Goal: Transaction & Acquisition: Purchase product/service

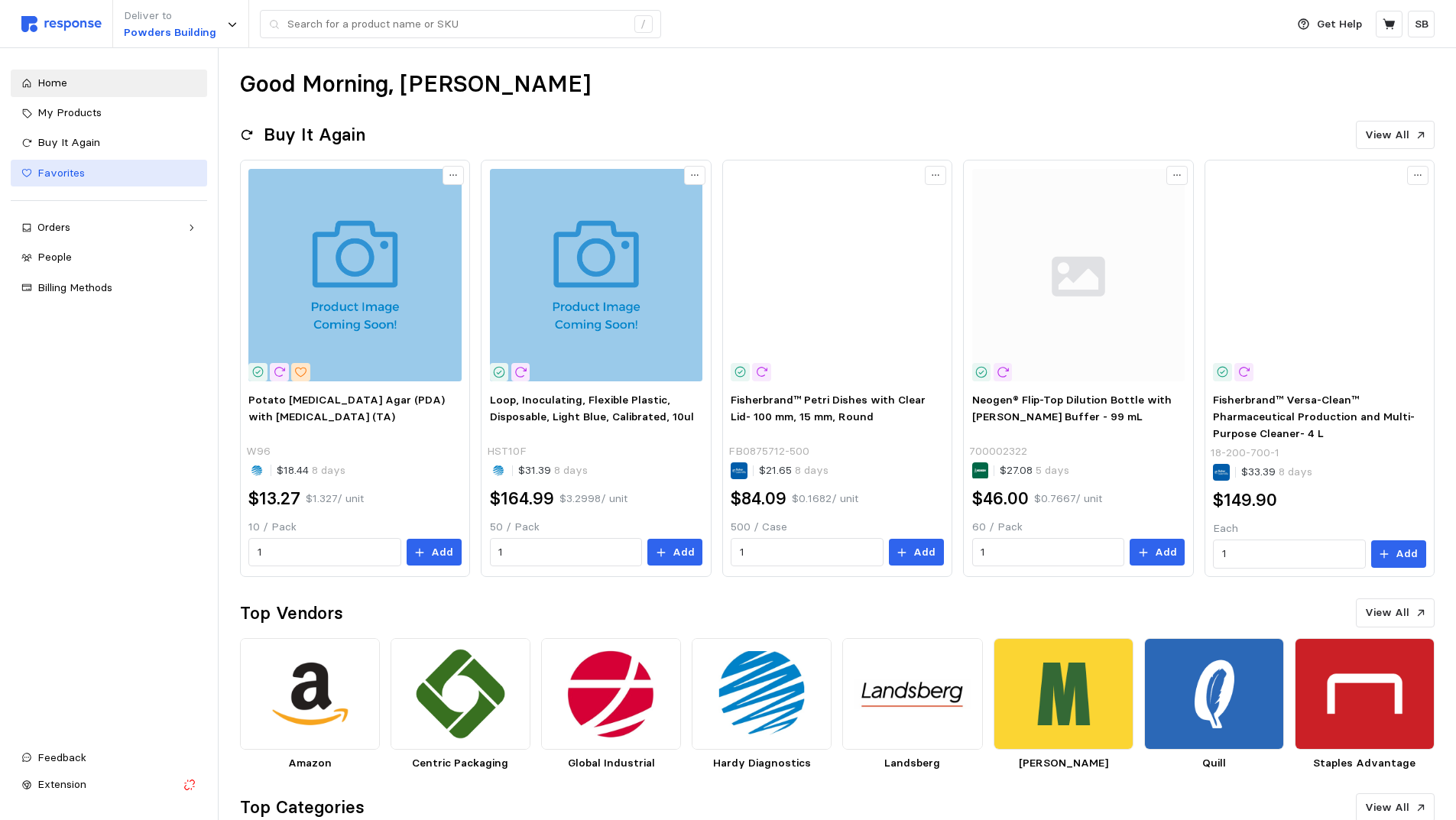
click at [63, 169] on span "Favorites" at bounding box center [61, 173] width 48 height 14
click at [63, 171] on span "Favorites" at bounding box center [61, 173] width 48 height 14
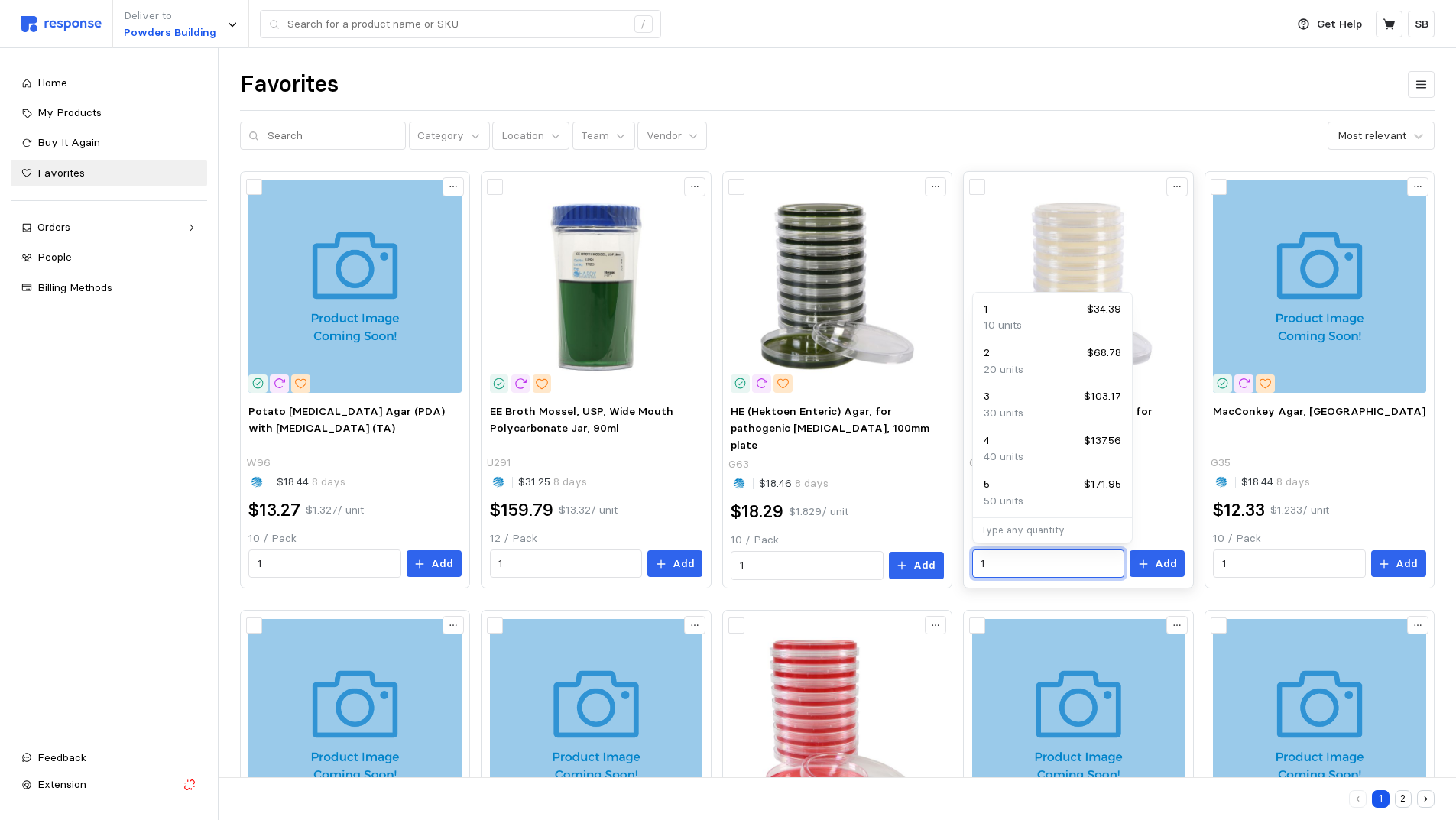
click at [1019, 561] on input "1" at bounding box center [1048, 564] width 135 height 27
click at [1013, 561] on input "1" at bounding box center [1048, 564] width 135 height 27
click at [1015, 362] on p "20 units" at bounding box center [1004, 370] width 40 height 17
type input "2"
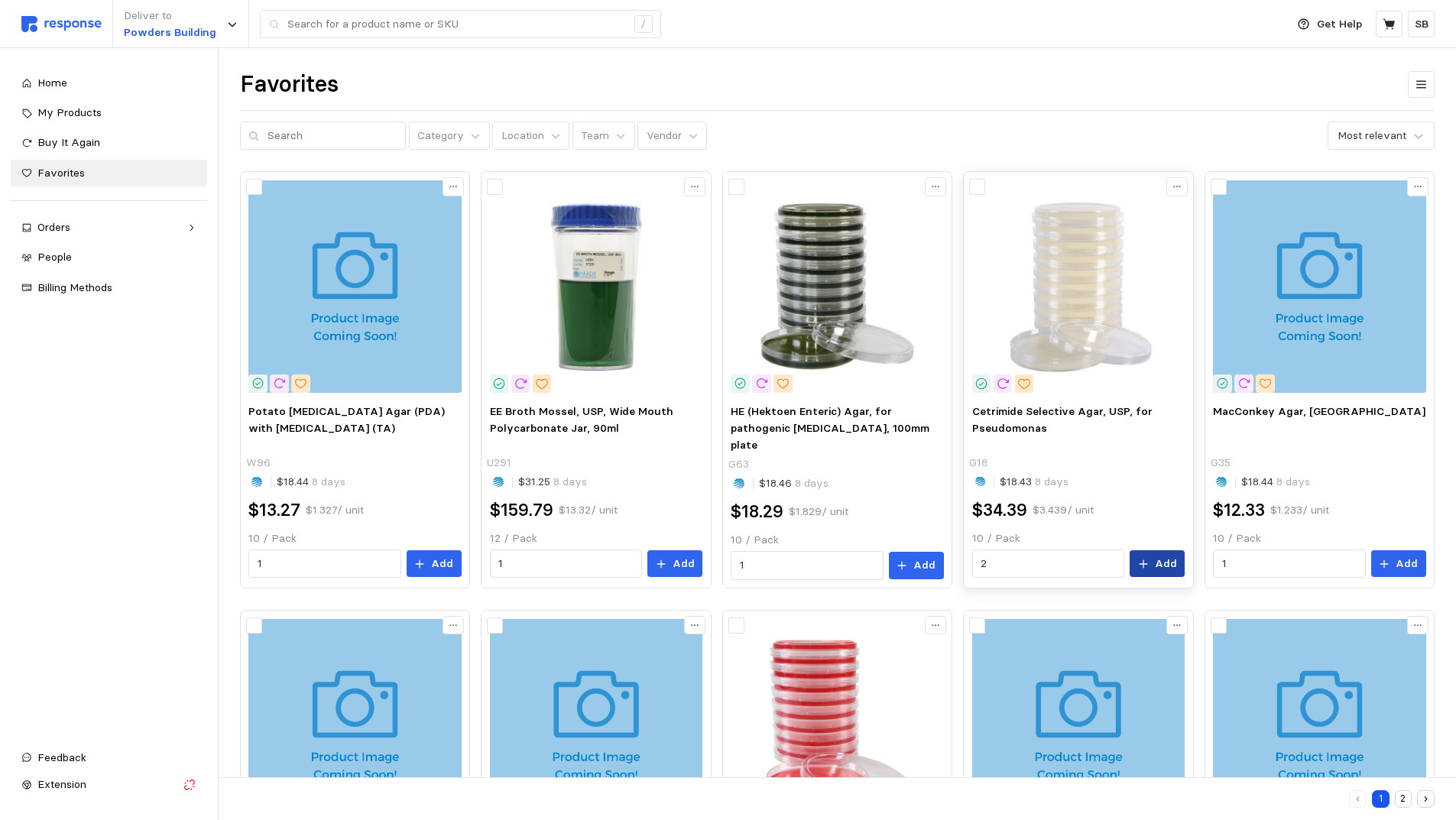
click at [1162, 565] on p "Add" at bounding box center [1165, 564] width 22 height 17
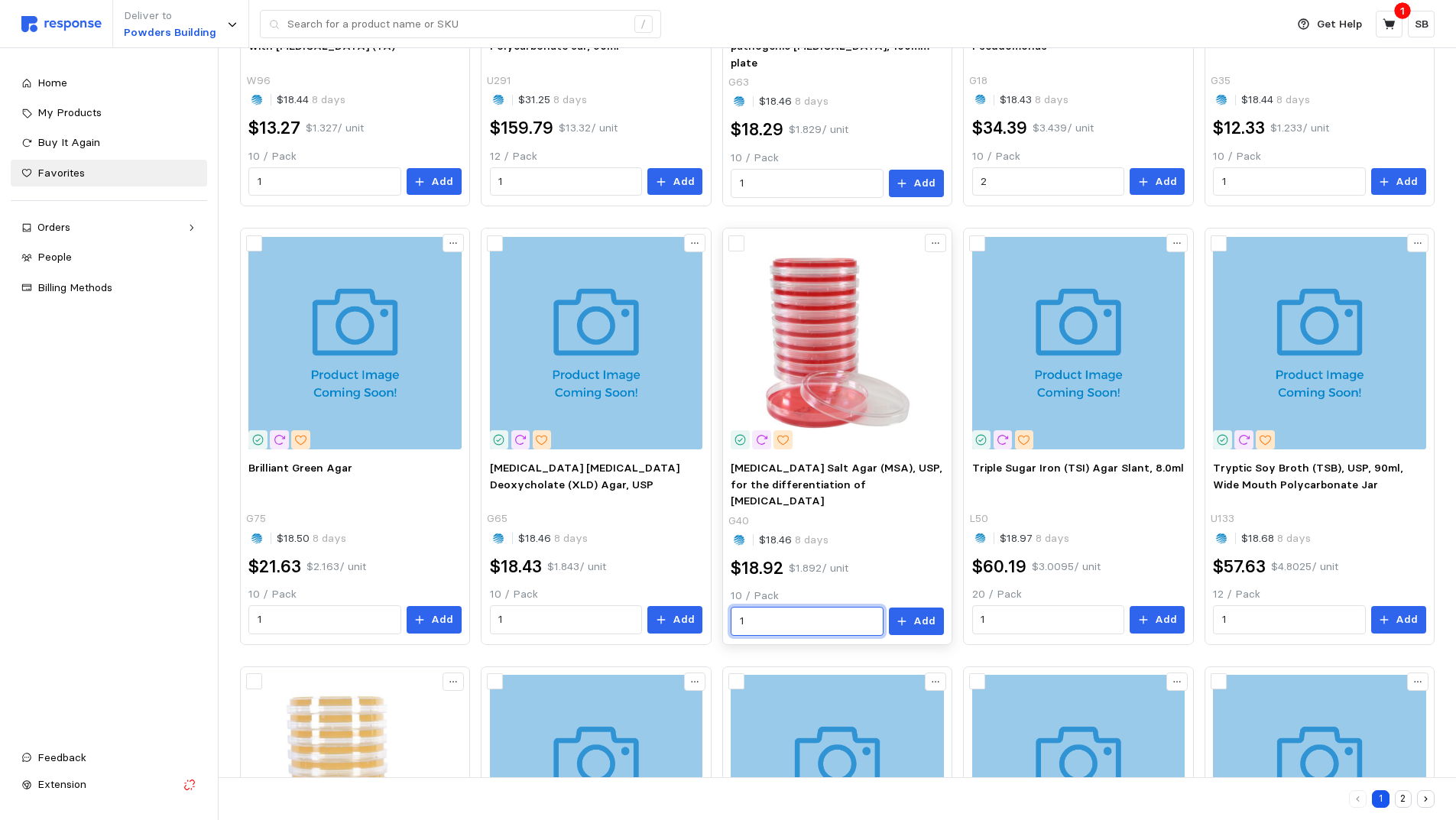
click at [794, 612] on input "1" at bounding box center [807, 621] width 135 height 27
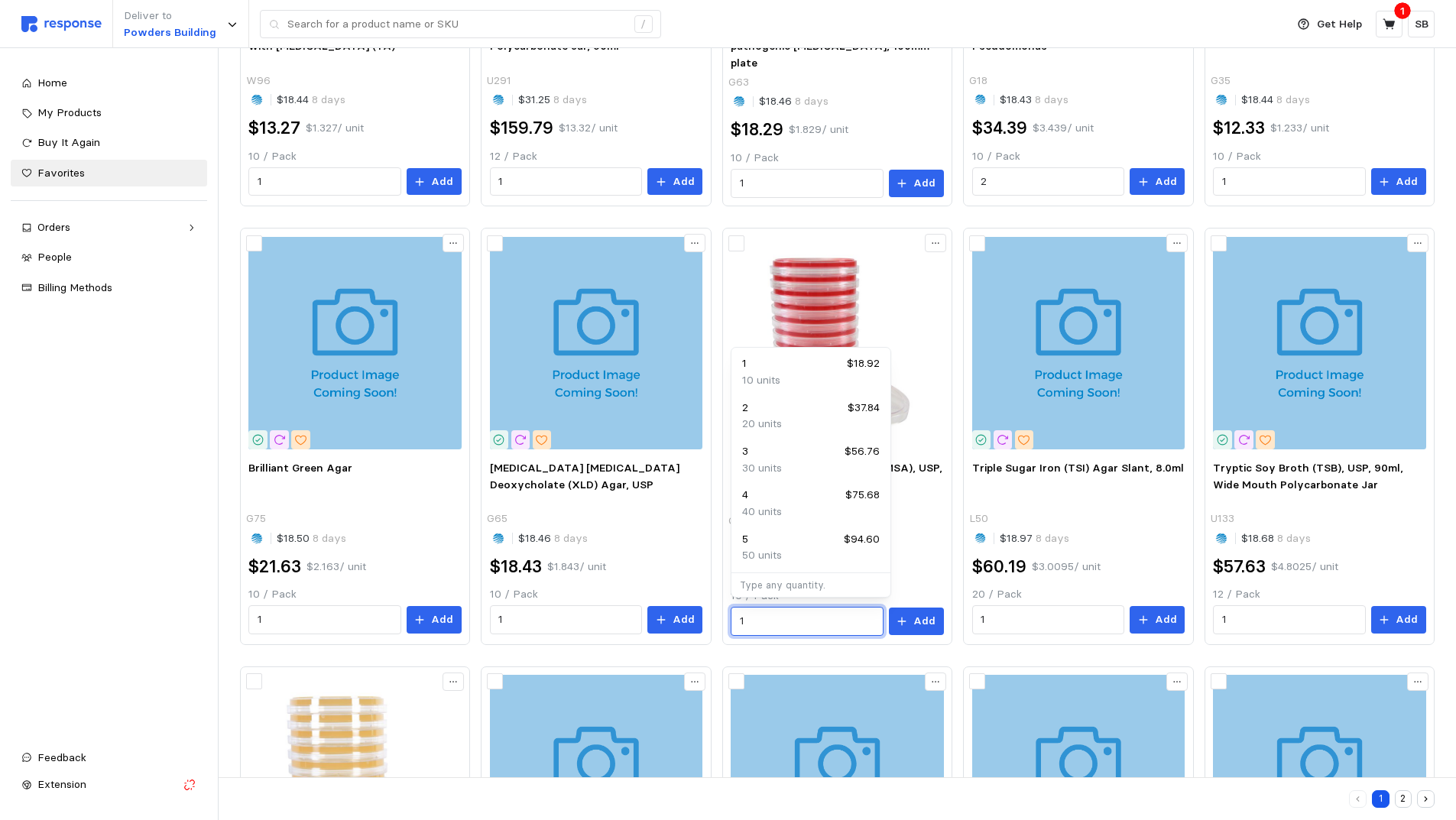
click at [770, 497] on div "4 $75.68" at bounding box center [810, 495] width 137 height 17
type input "4"
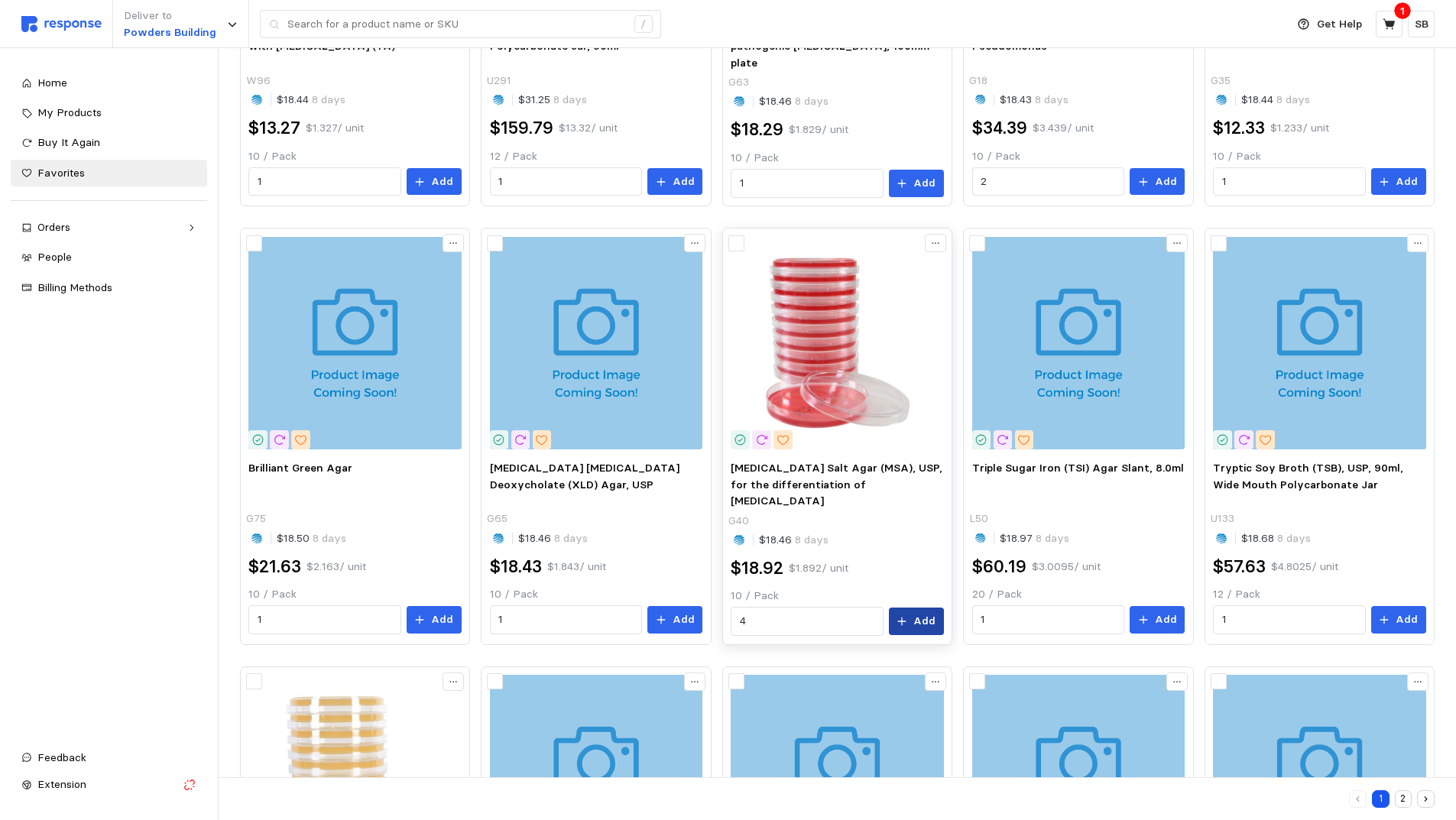
click at [922, 615] on p "Add" at bounding box center [924, 621] width 22 height 17
click at [1384, 24] on icon at bounding box center [1390, 25] width 14 height 14
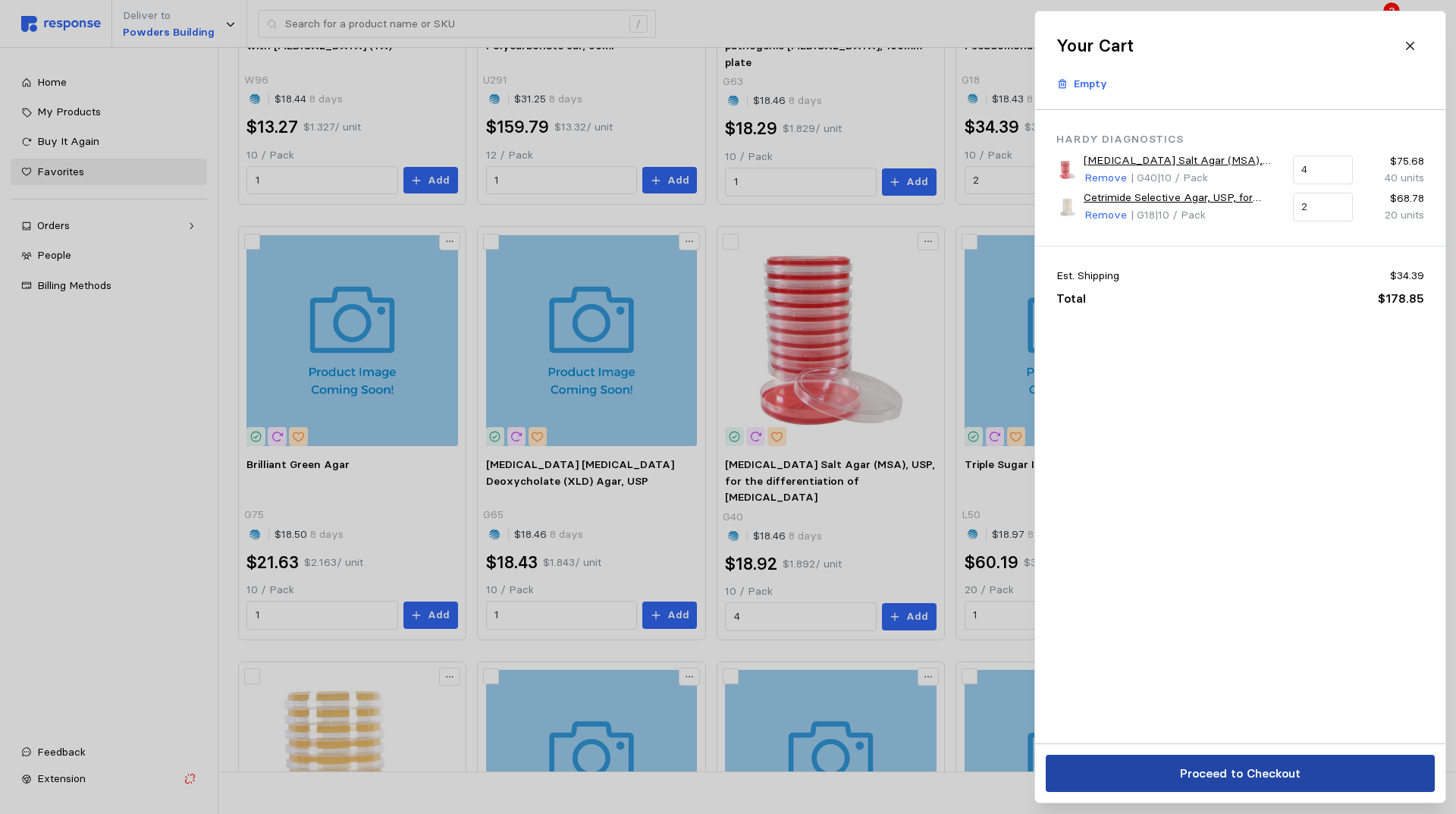
click at [1223, 774] on p "Proceed to Checkout" at bounding box center [1240, 773] width 121 height 19
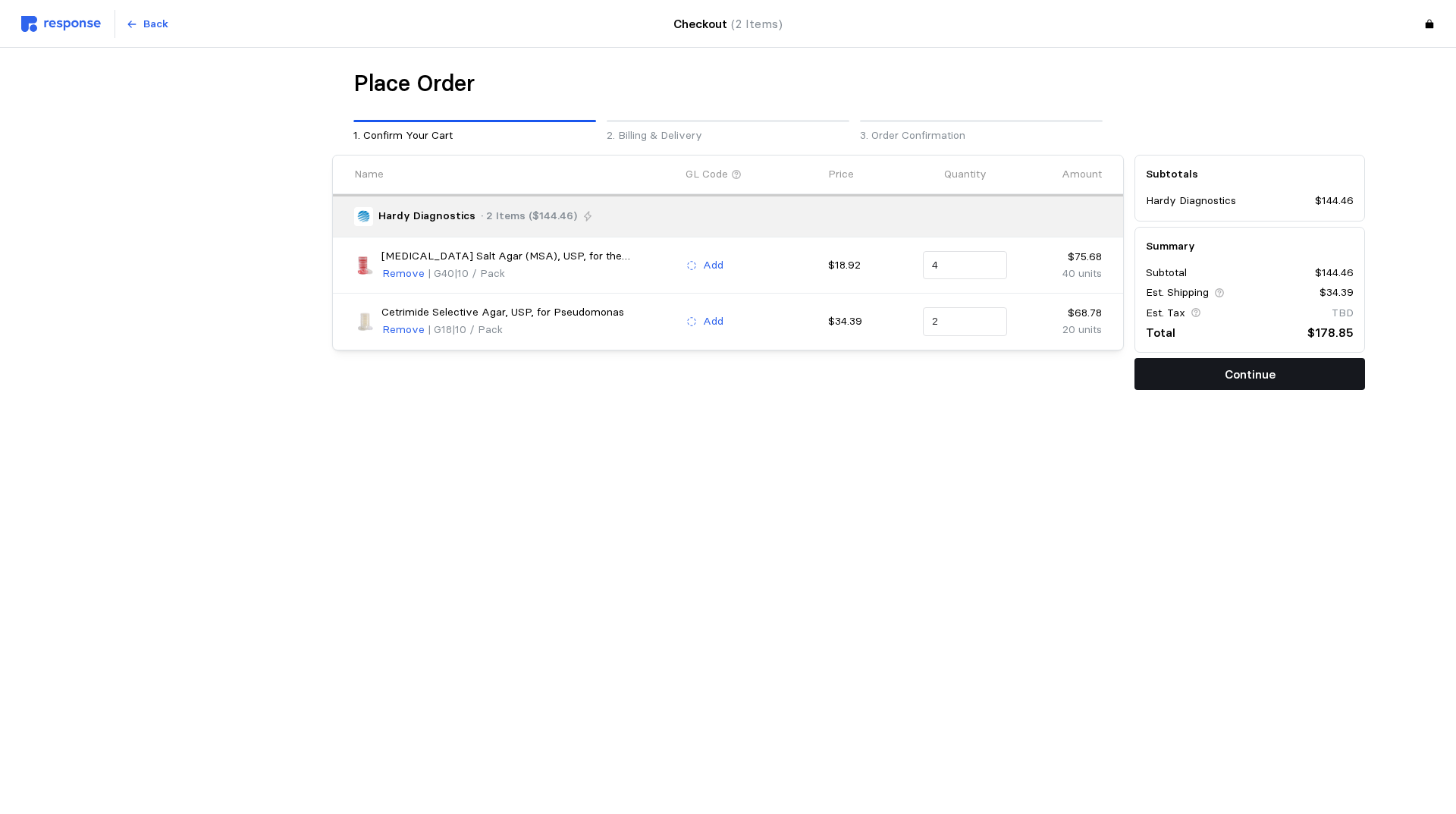
click at [1229, 370] on p "Continue" at bounding box center [1251, 374] width 51 height 19
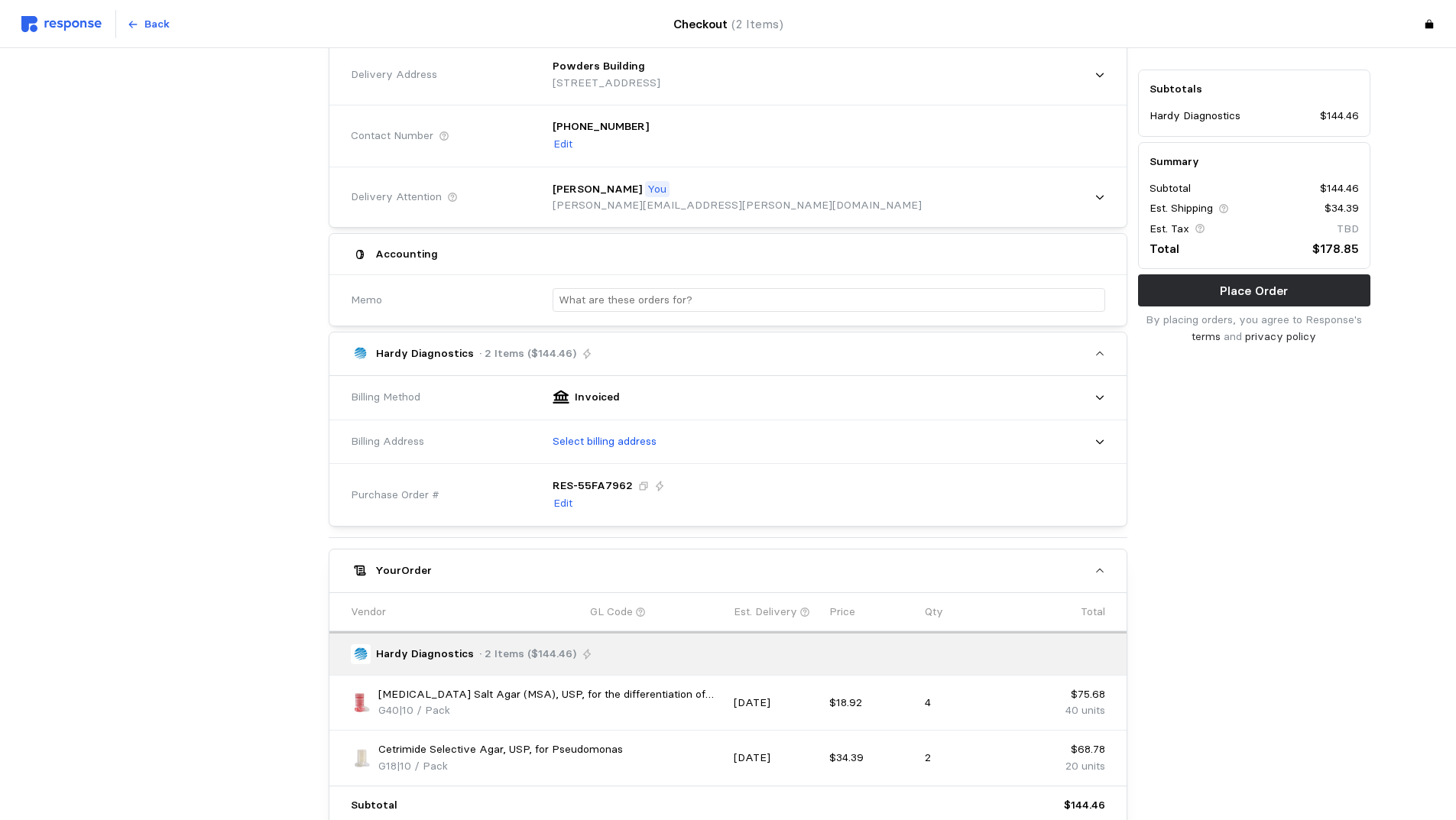
scroll to position [306, 0]
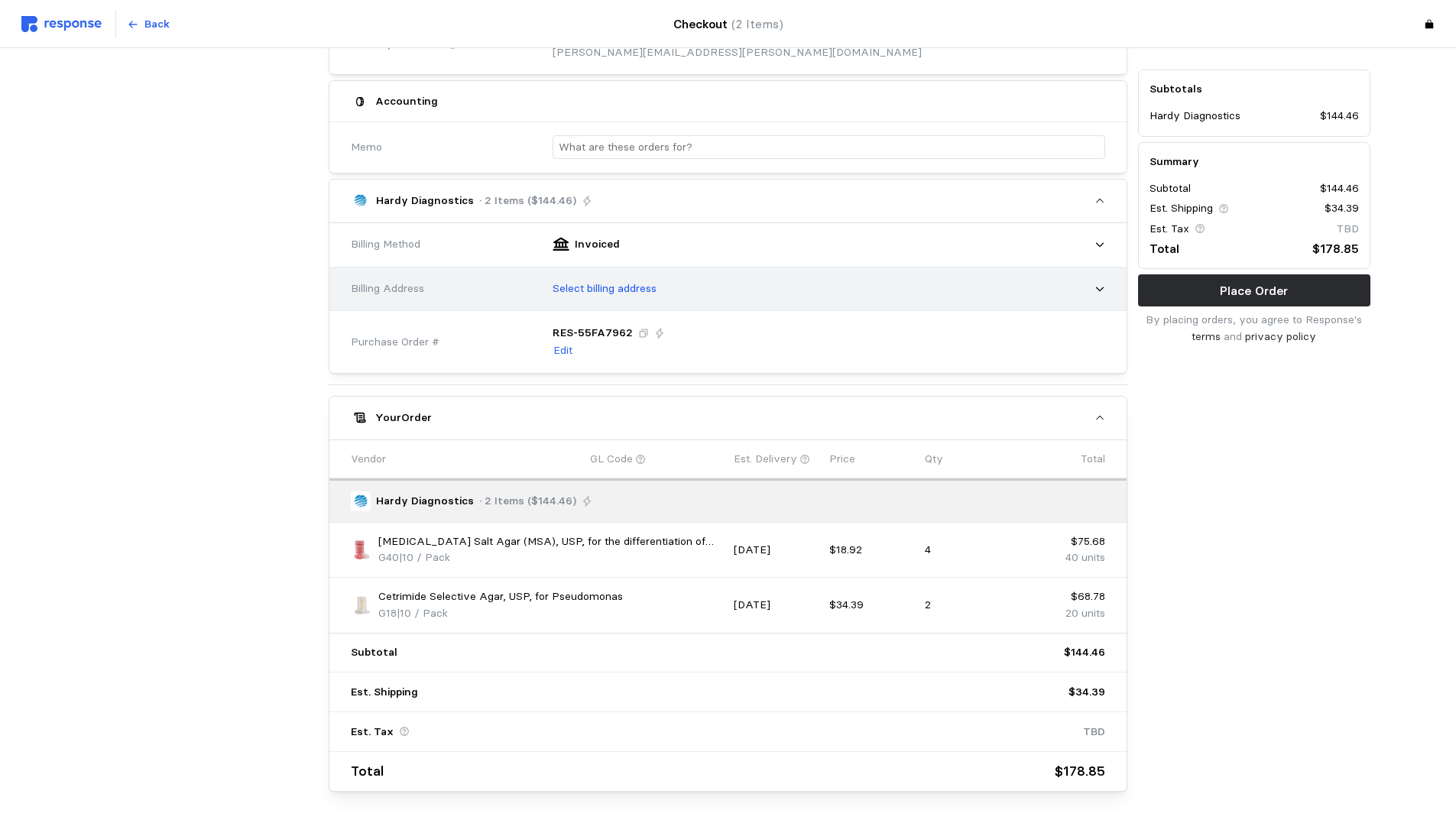
click at [852, 288] on div "Select billing address" at bounding box center [823, 289] width 563 height 38
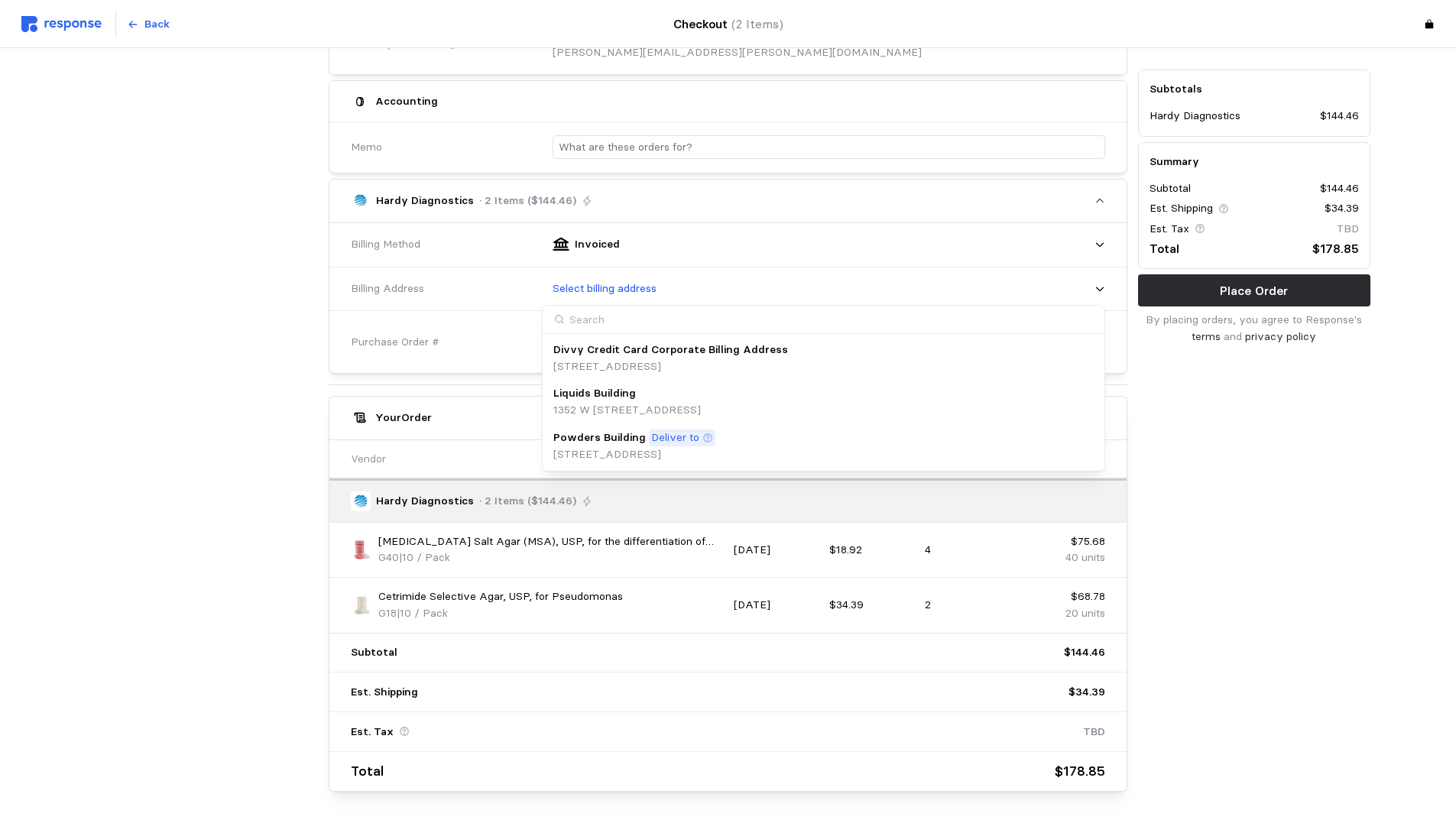
click at [716, 443] on div "Powders Building Deliver to" at bounding box center [634, 438] width 162 height 17
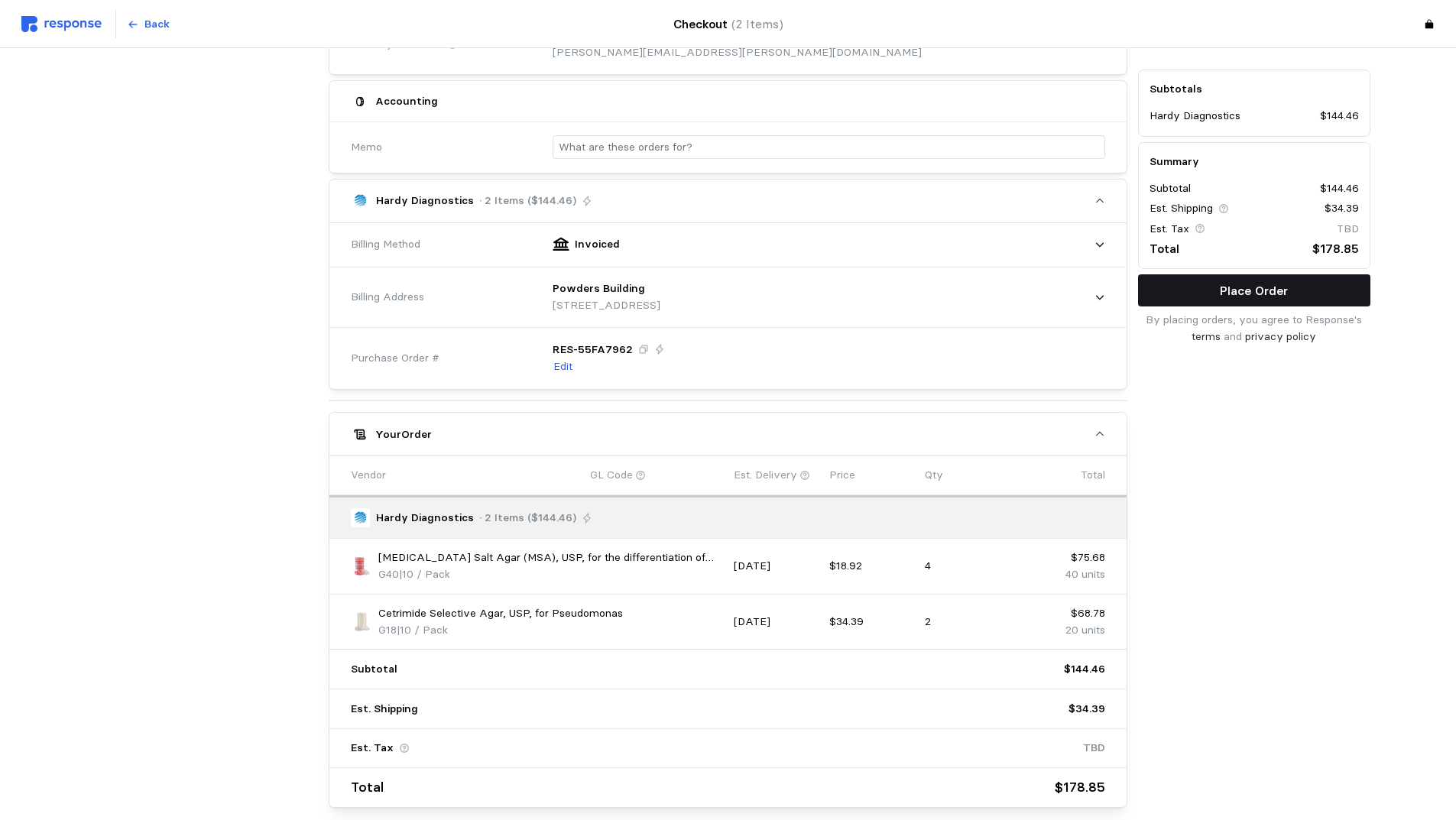
click at [1262, 286] on p "Place Order" at bounding box center [1254, 290] width 68 height 19
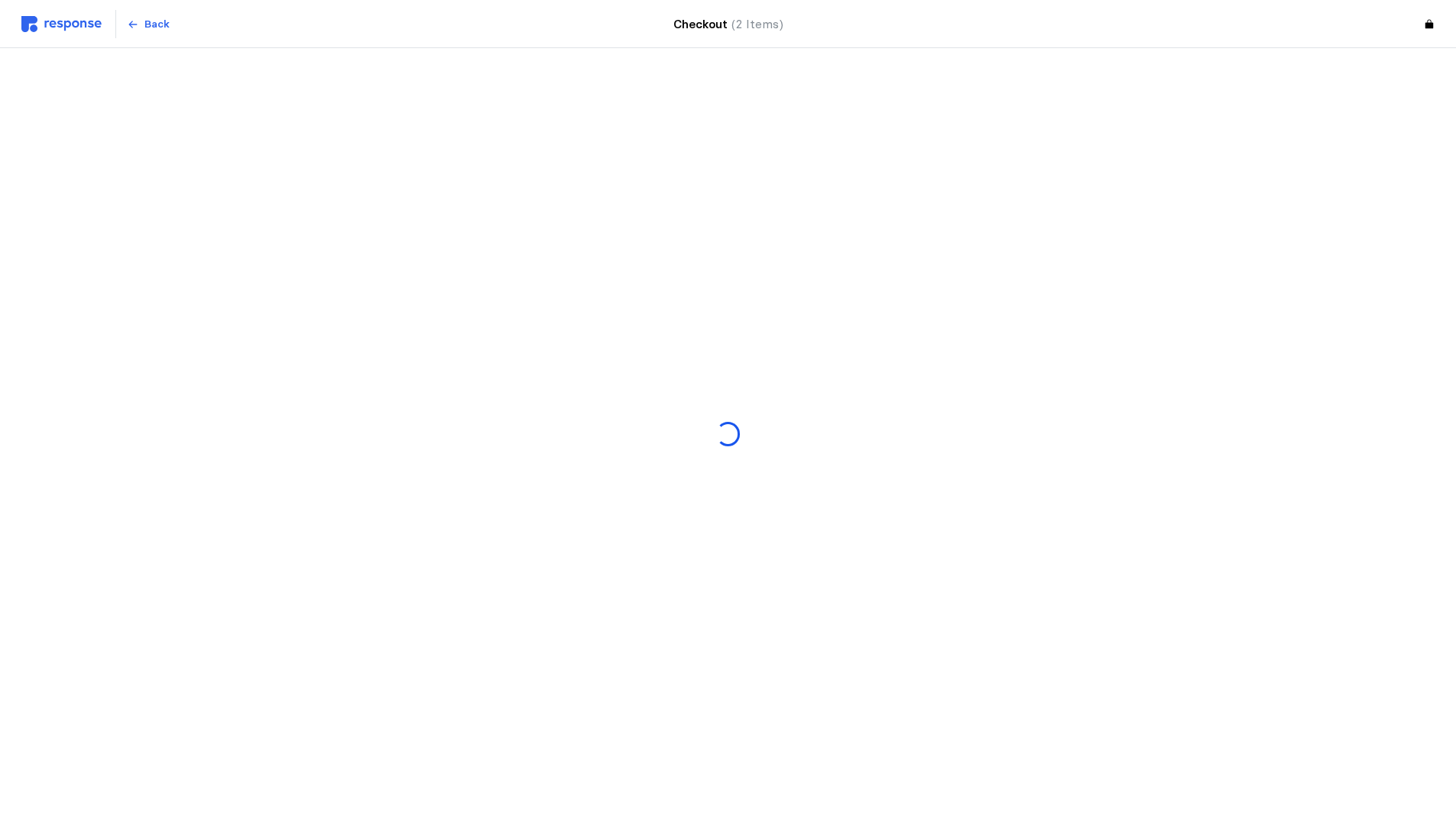
scroll to position [0, 0]
